Goal: Information Seeking & Learning: Learn about a topic

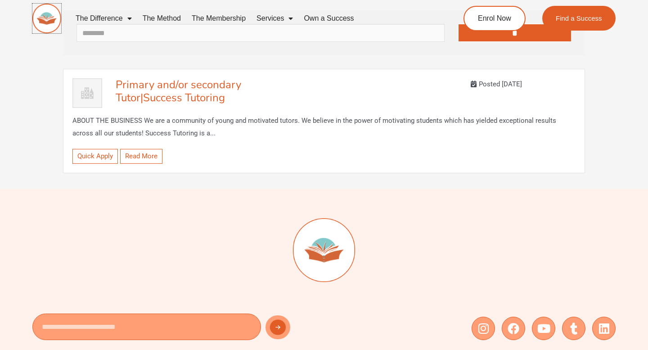
click at [46, 11] on img at bounding box center [46, 19] width 29 height 30
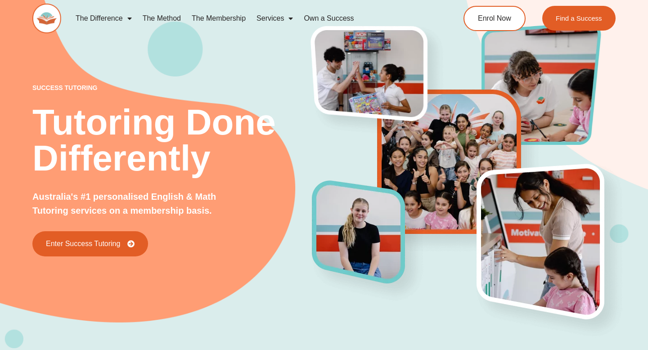
click at [45, 23] on img at bounding box center [46, 19] width 29 height 30
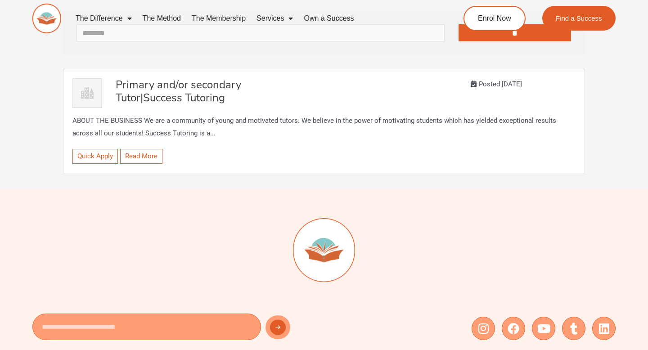
click at [162, 88] on span "Primary and/or secondary Tutor" at bounding box center [179, 90] width 126 height 27
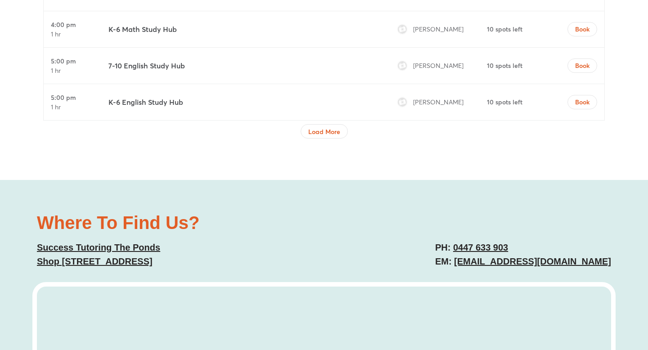
scroll to position [3086, 0]
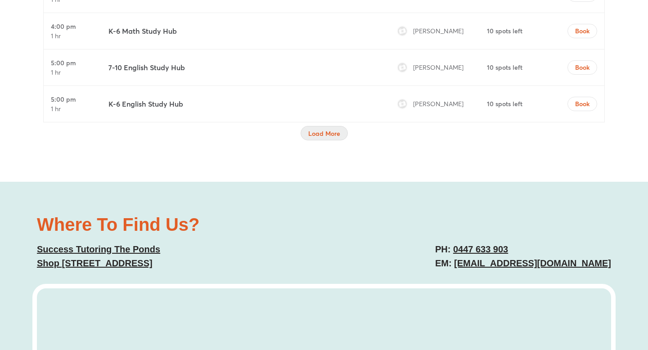
click at [320, 129] on span "Load More" at bounding box center [324, 133] width 32 height 9
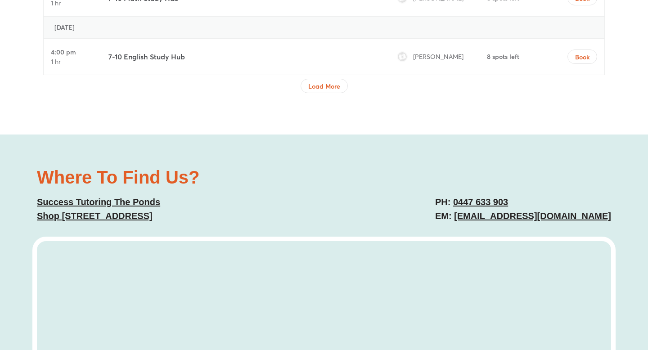
scroll to position [3884, 0]
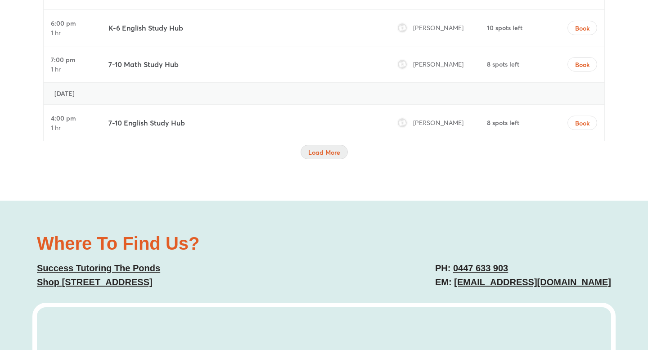
click at [323, 148] on span "Load More" at bounding box center [324, 152] width 32 height 9
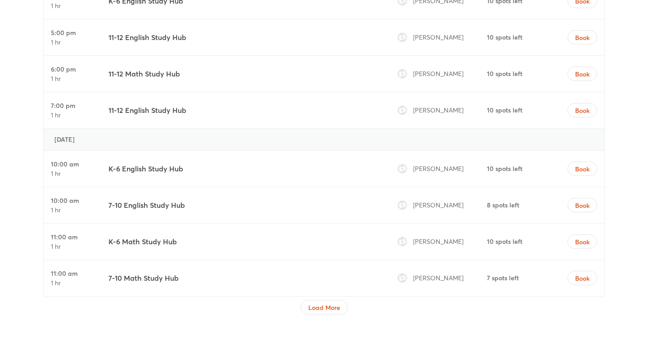
scroll to position [4678, 0]
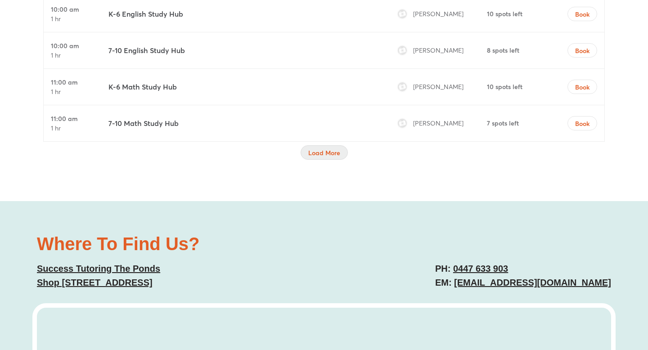
click at [326, 148] on span "Load More" at bounding box center [324, 152] width 32 height 9
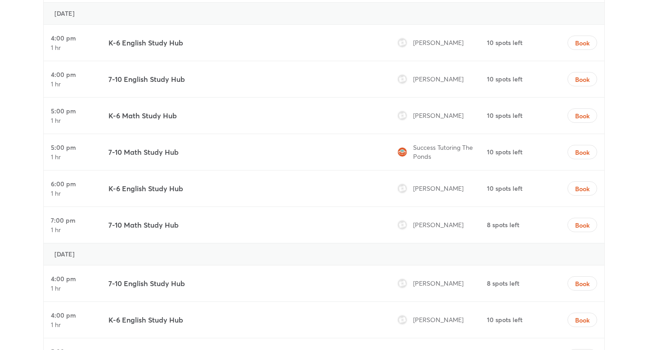
scroll to position [4759, 0]
